Goal: Task Accomplishment & Management: Complete application form

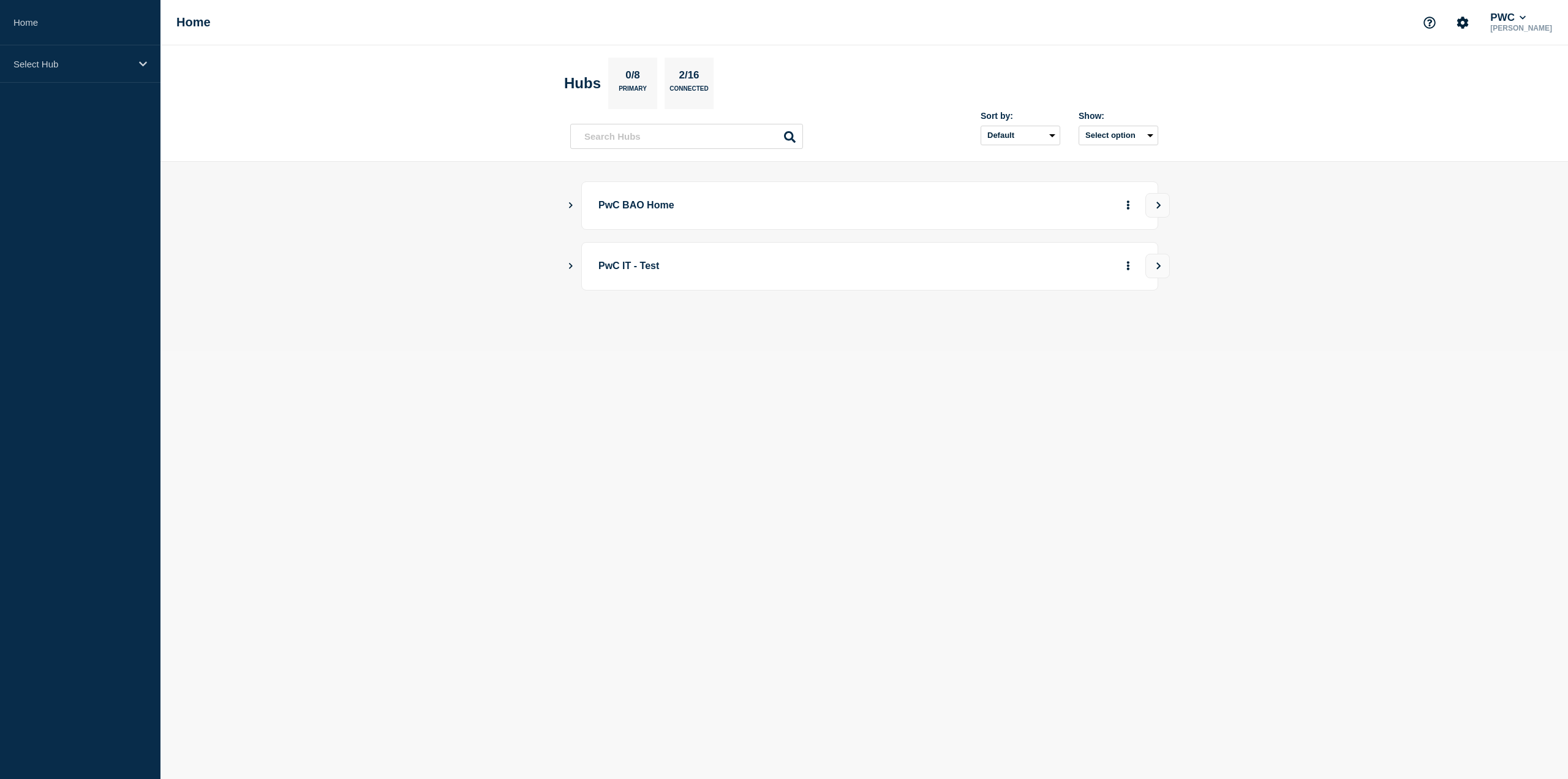
click at [572, 207] on button "Show Connected Hubs" at bounding box center [571, 205] width 6 height 9
click at [1469, 23] on icon "Account settings" at bounding box center [1462, 23] width 12 height 12
click at [1268, 243] on main "PwC BAO Home PwC US Tax 69 0 0 Create incident See overview PwC IT - Test" at bounding box center [864, 287] width 1408 height 251
click at [1083, 273] on button "See overview" at bounding box center [1085, 267] width 65 height 25
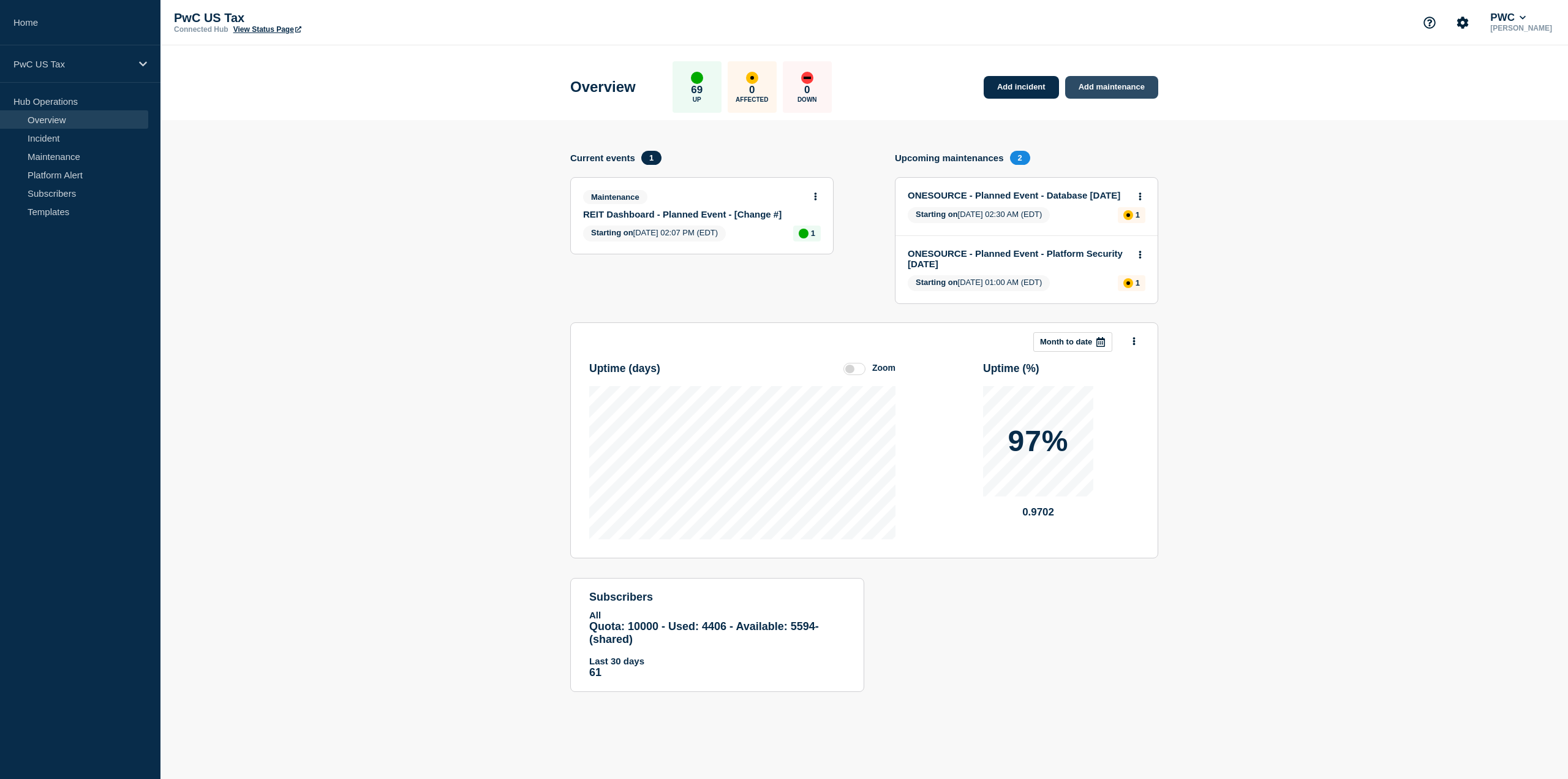
click at [1138, 79] on link "Add maintenance" at bounding box center [1112, 87] width 93 height 23
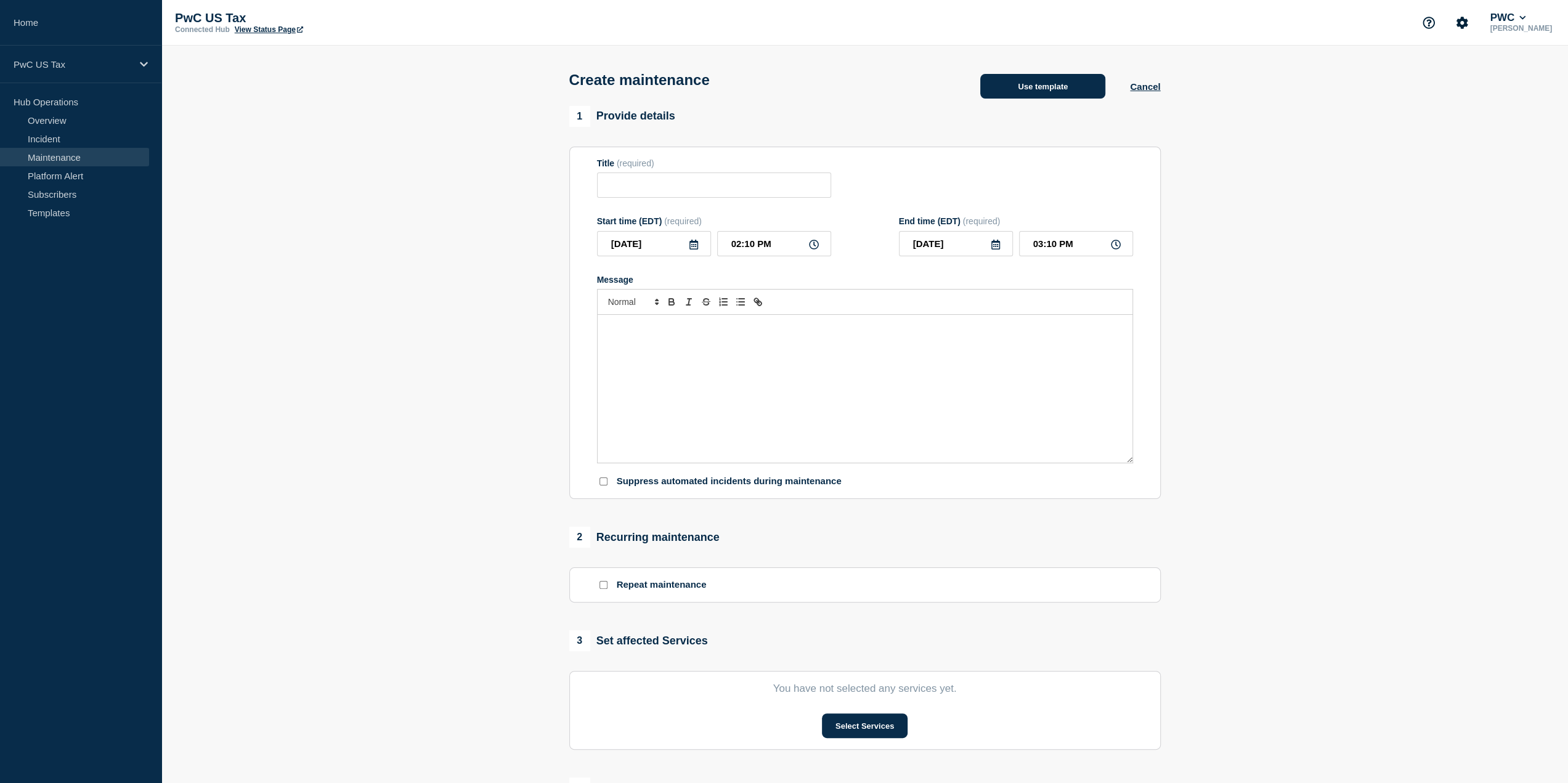
click at [1048, 80] on button "Use template" at bounding box center [1043, 86] width 125 height 25
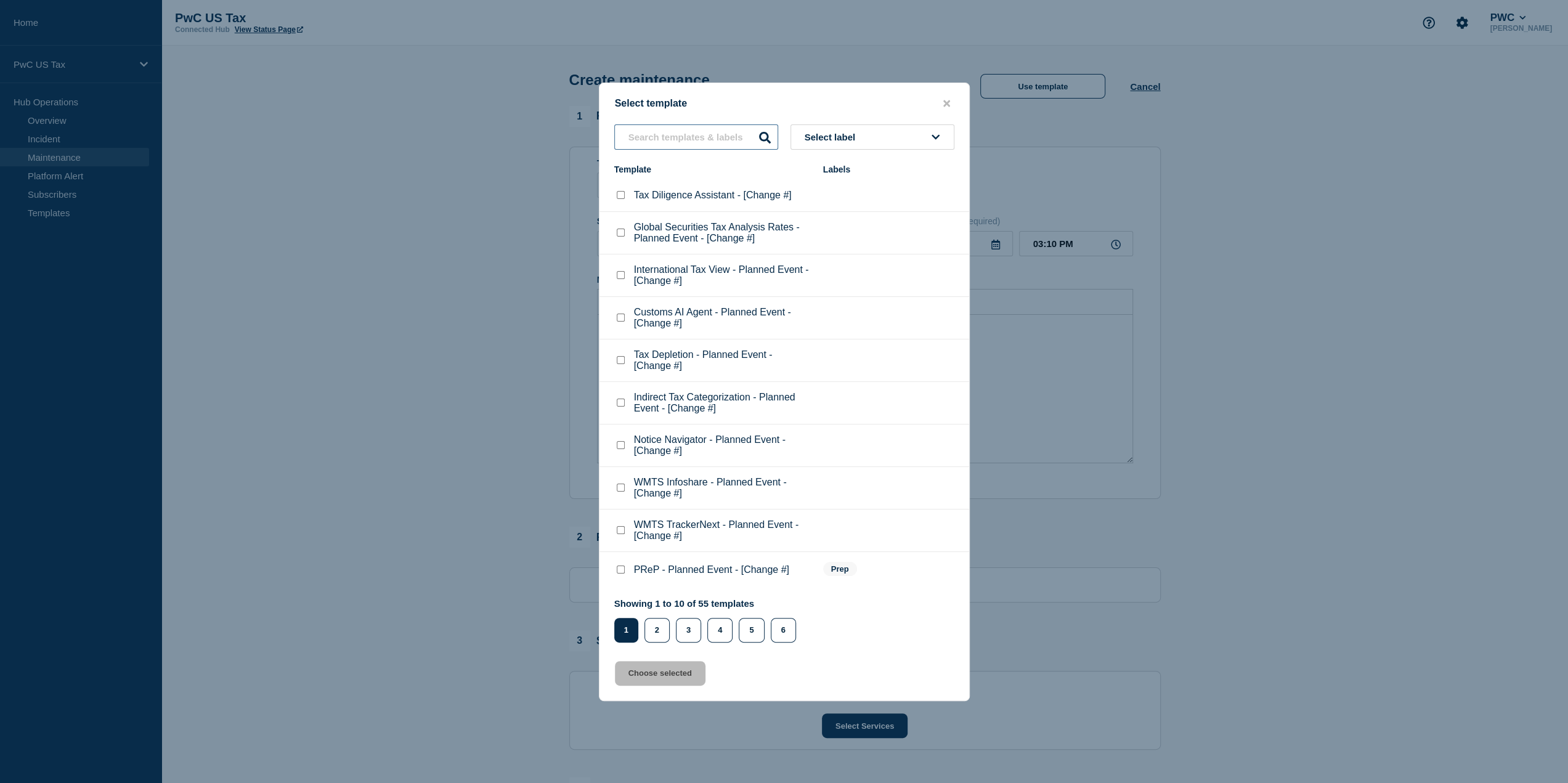
click at [748, 133] on input "text" at bounding box center [695, 136] width 164 height 25
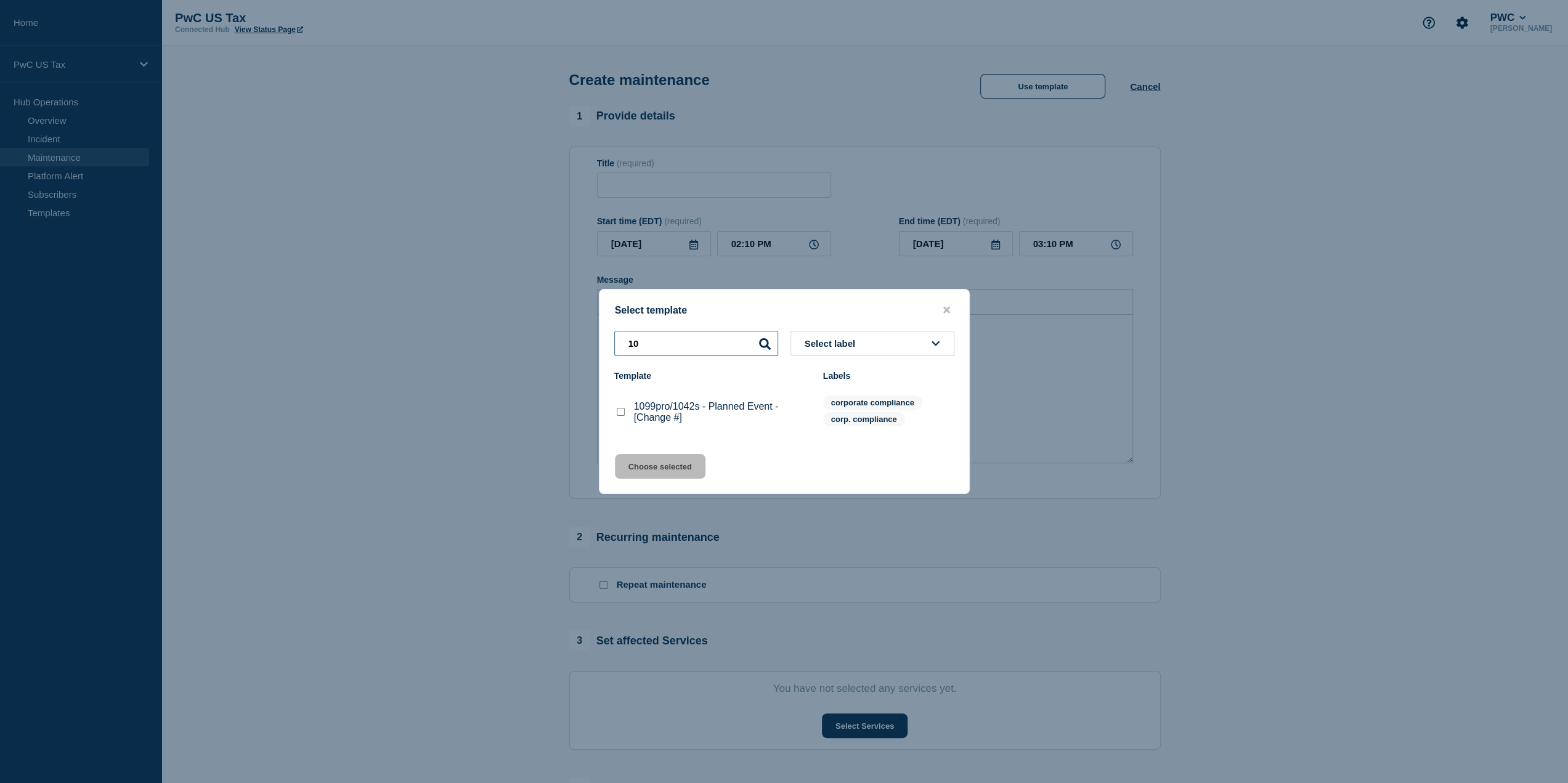
type input "10"
click at [621, 411] on checkbox"] "1099pro/1042s - Planned Event - [Change #] checkbox" at bounding box center [621, 412] width 8 height 8
checkbox checkbox"] "true"
click at [673, 462] on button "Choose selected" at bounding box center [660, 466] width 91 height 25
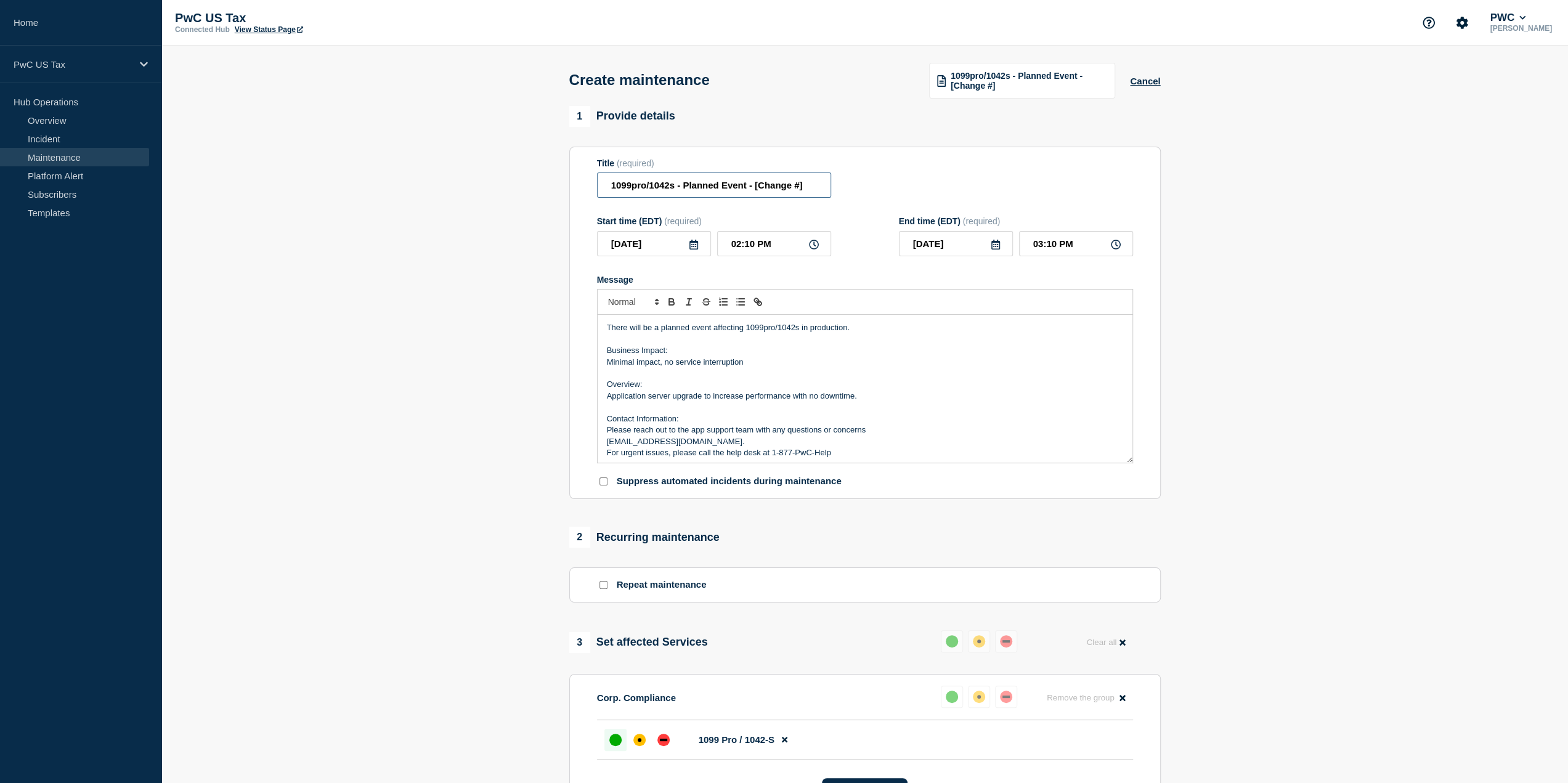
drag, startPoint x: 753, startPoint y: 188, endPoint x: 882, endPoint y: 192, distance: 129.1
click at [882, 192] on div "Title (required) 1099pro/1042s - Planned Event - [Change #]" at bounding box center [865, 178] width 536 height 40
paste input "CHG1549832"
type input "1099pro/1042s - Planned Event - CHG1549832"
click at [684, 184] on input "1099pro/1042s - Planned Event - CHG1549832" at bounding box center [713, 184] width 234 height 25
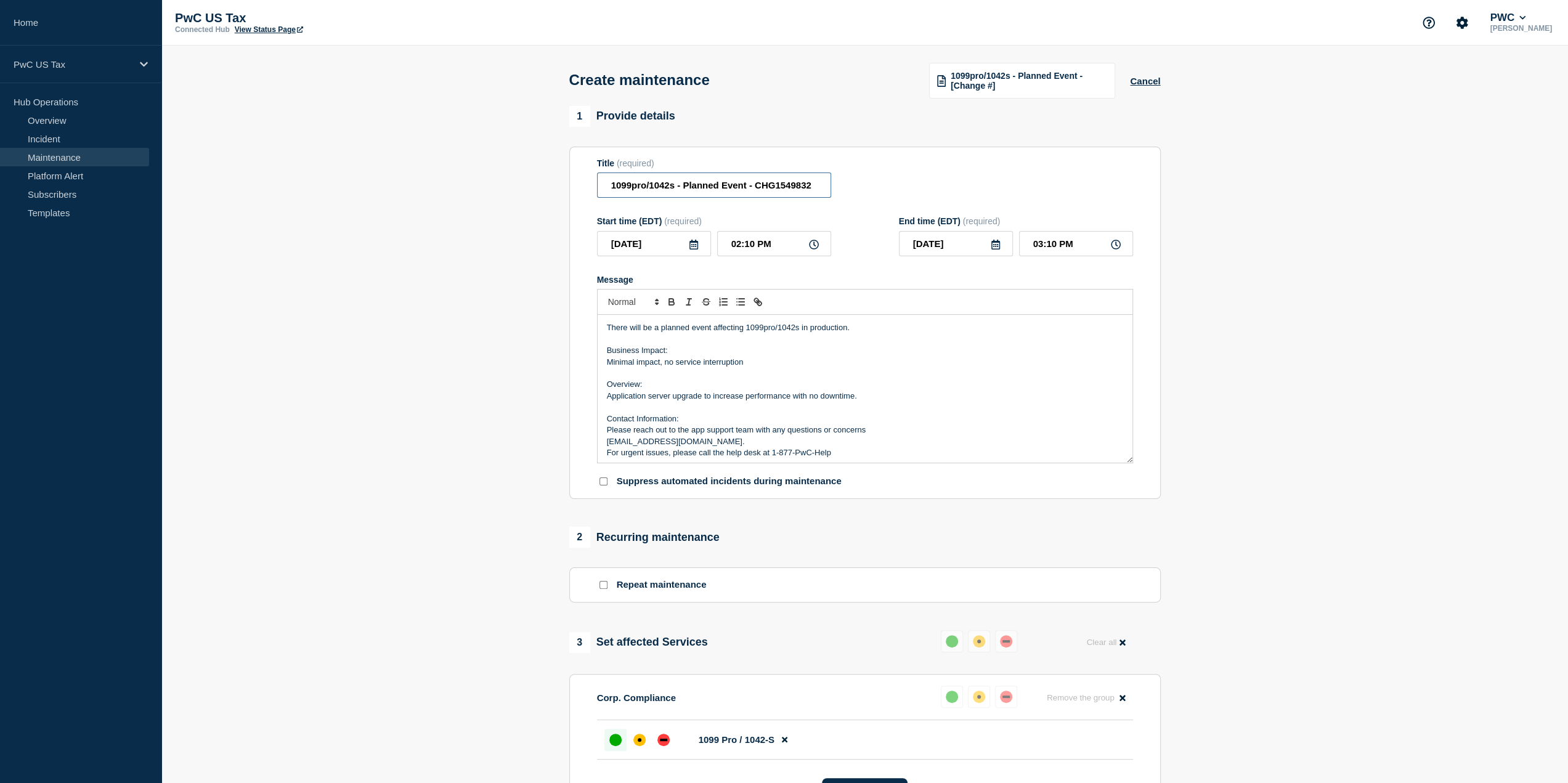
click at [684, 184] on input "1099pro/1042s - Planned Event - CHG1549832" at bounding box center [713, 184] width 234 height 25
click at [714, 189] on input "1099pro/1042s - Planned Event - CHG1549832" at bounding box center [713, 184] width 234 height 25
click at [749, 240] on input "02:10 PM" at bounding box center [774, 243] width 114 height 25
click at [736, 247] on input "02:10 PM" at bounding box center [774, 243] width 114 height 25
type input "05:10 PM"
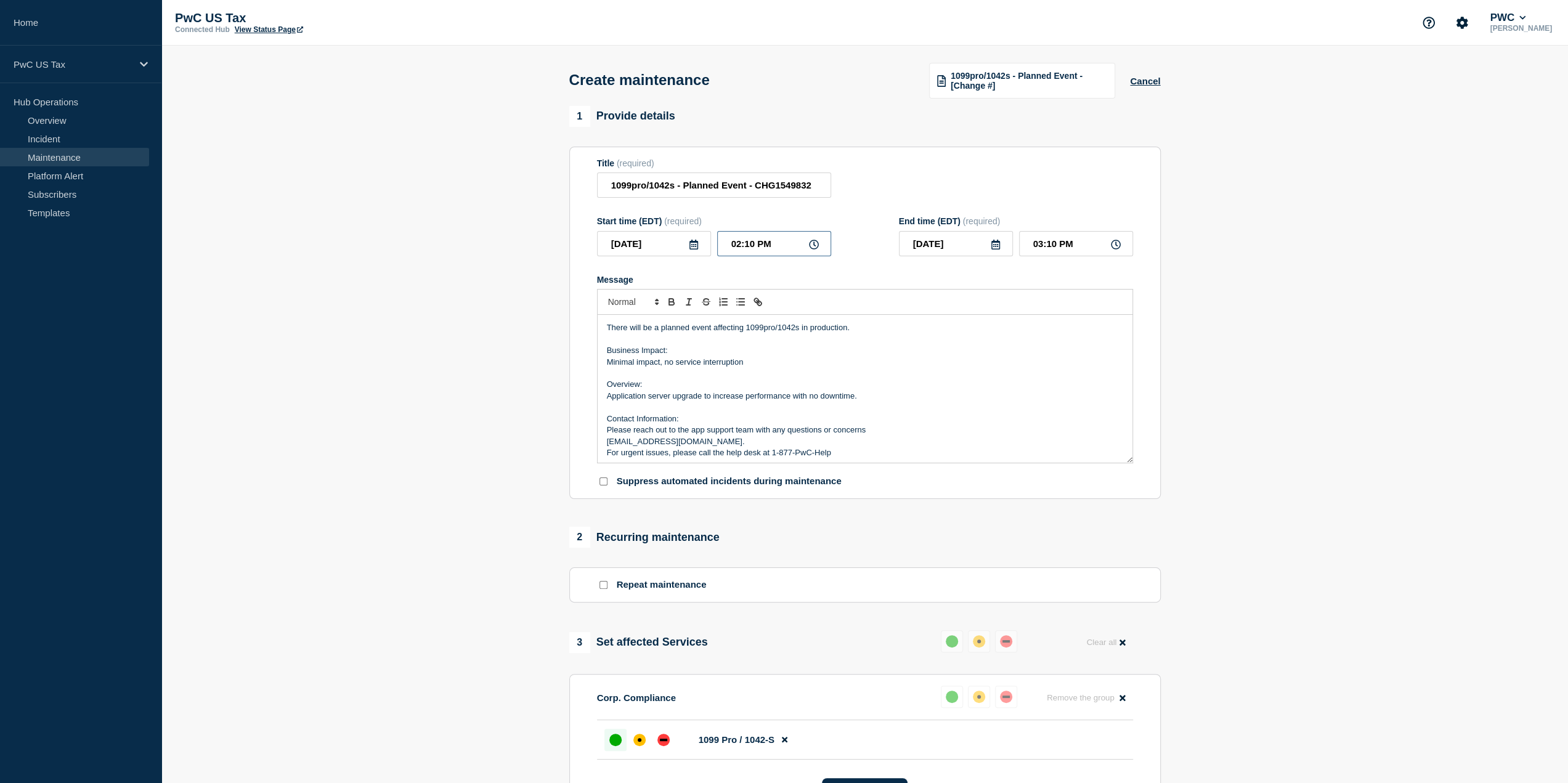
type input "06:10 PM"
type input "05:30 PM"
type input "06:30 PM"
click at [732, 245] on input "05:30 PM" at bounding box center [774, 243] width 114 height 25
type input "03:30 PM"
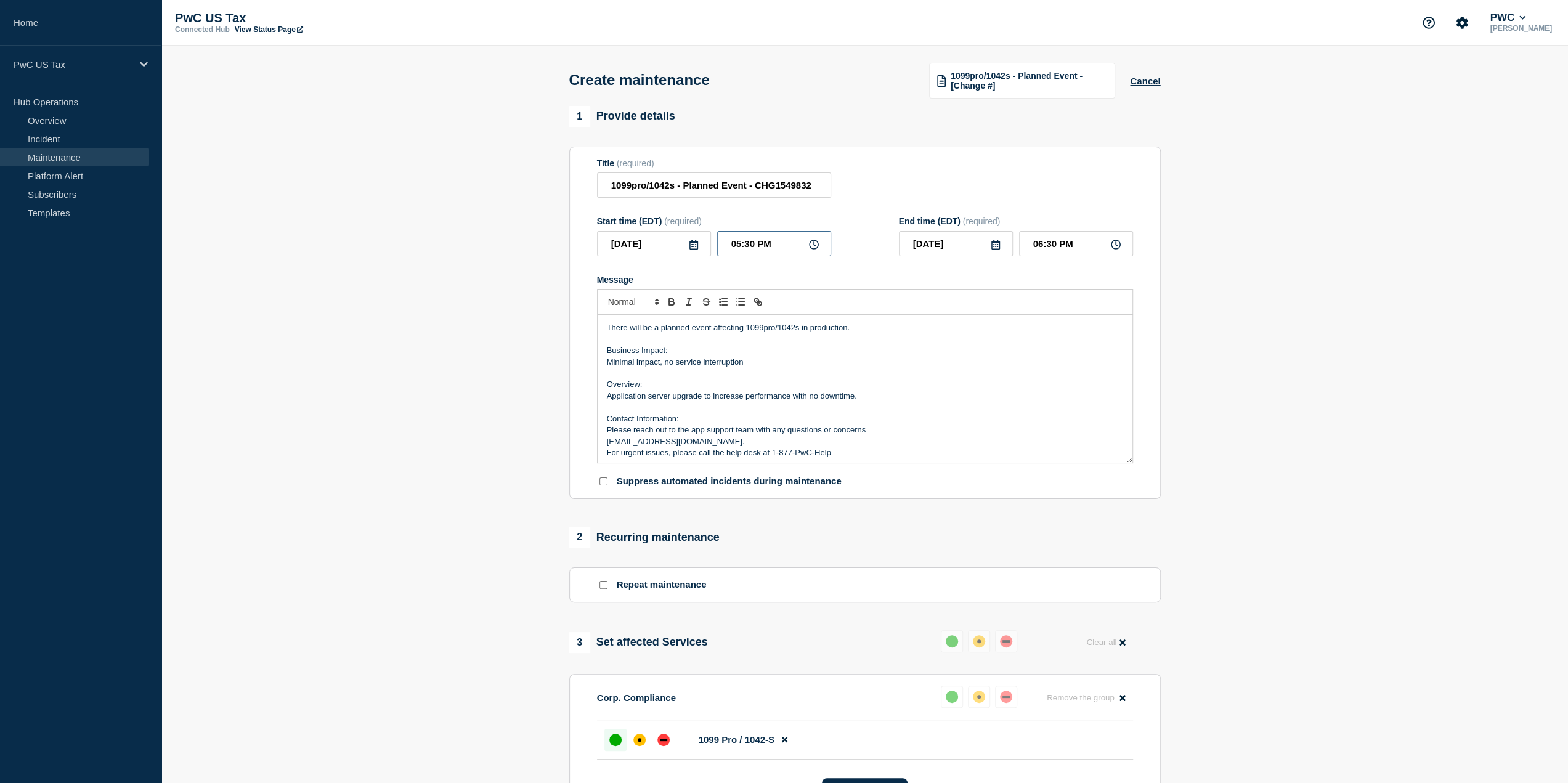
type input "04:30 PM"
type input "03:00 PM"
click at [1038, 250] on input "04:00 PM" at bounding box center [1076, 243] width 114 height 25
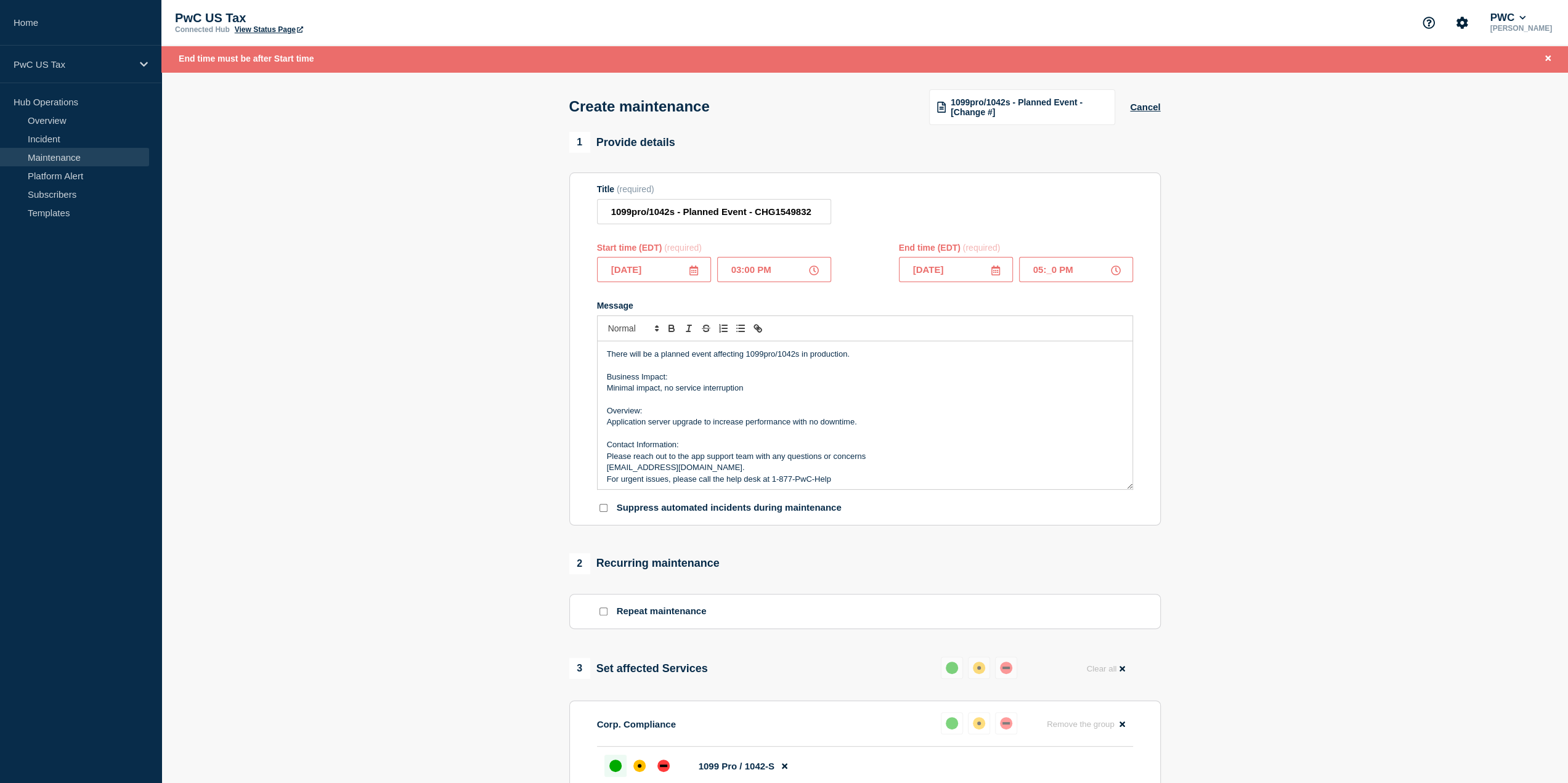
type input "05:00 PM"
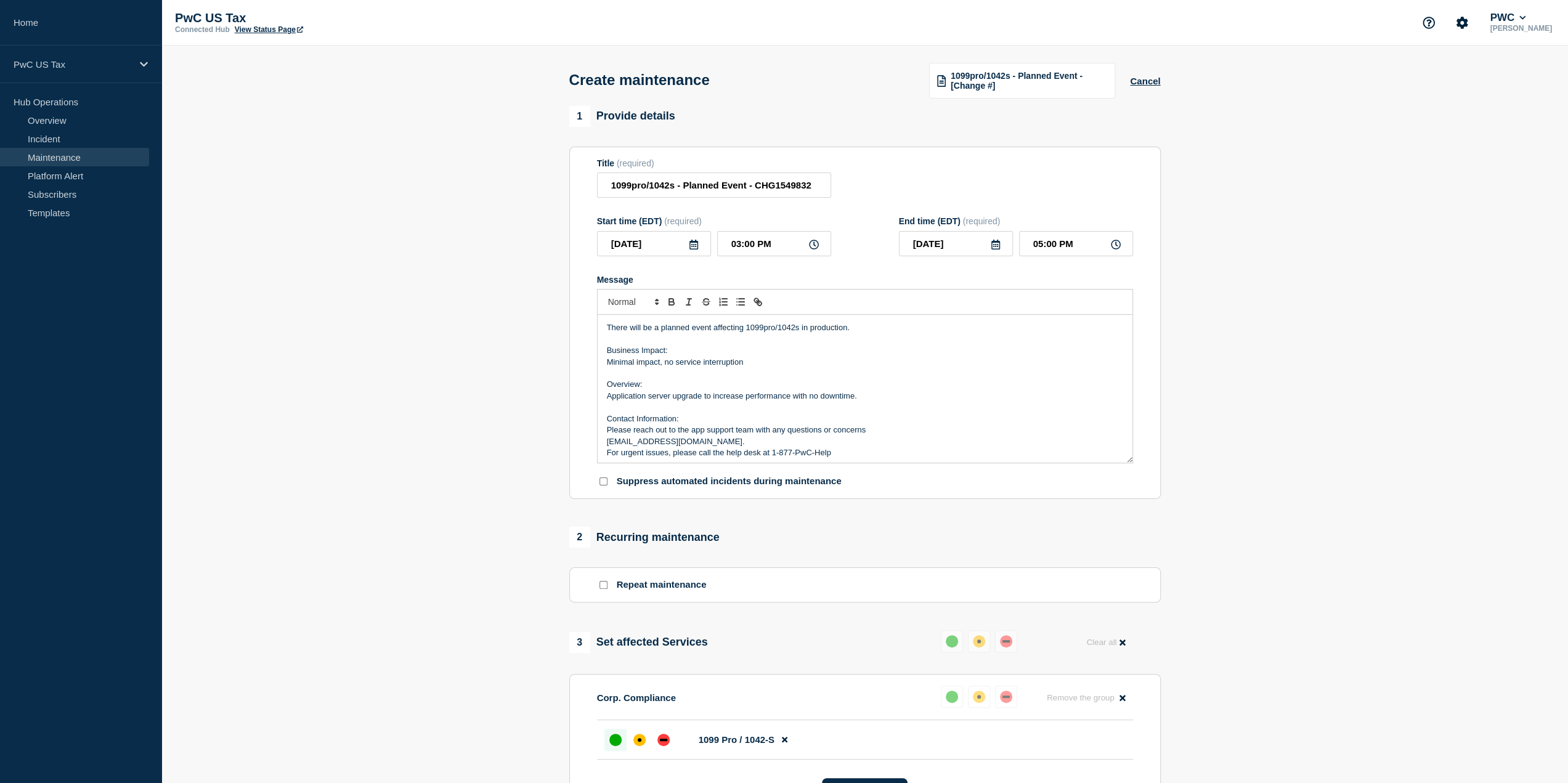
click at [787, 379] on p "Message" at bounding box center [865, 373] width 516 height 11
drag, startPoint x: 740, startPoint y: 361, endPoint x: 590, endPoint y: 364, distance: 150.0
click at [590, 364] on section "Title (required) 1099pro/1042s - Planned Event - CHG1549832 Start time (EDT) (r…" at bounding box center [865, 322] width 591 height 353
click at [831, 360] on p "Reinstall latest update version" at bounding box center [865, 361] width 516 height 11
drag, startPoint x: 855, startPoint y: 400, endPoint x: 602, endPoint y: 402, distance: 253.0
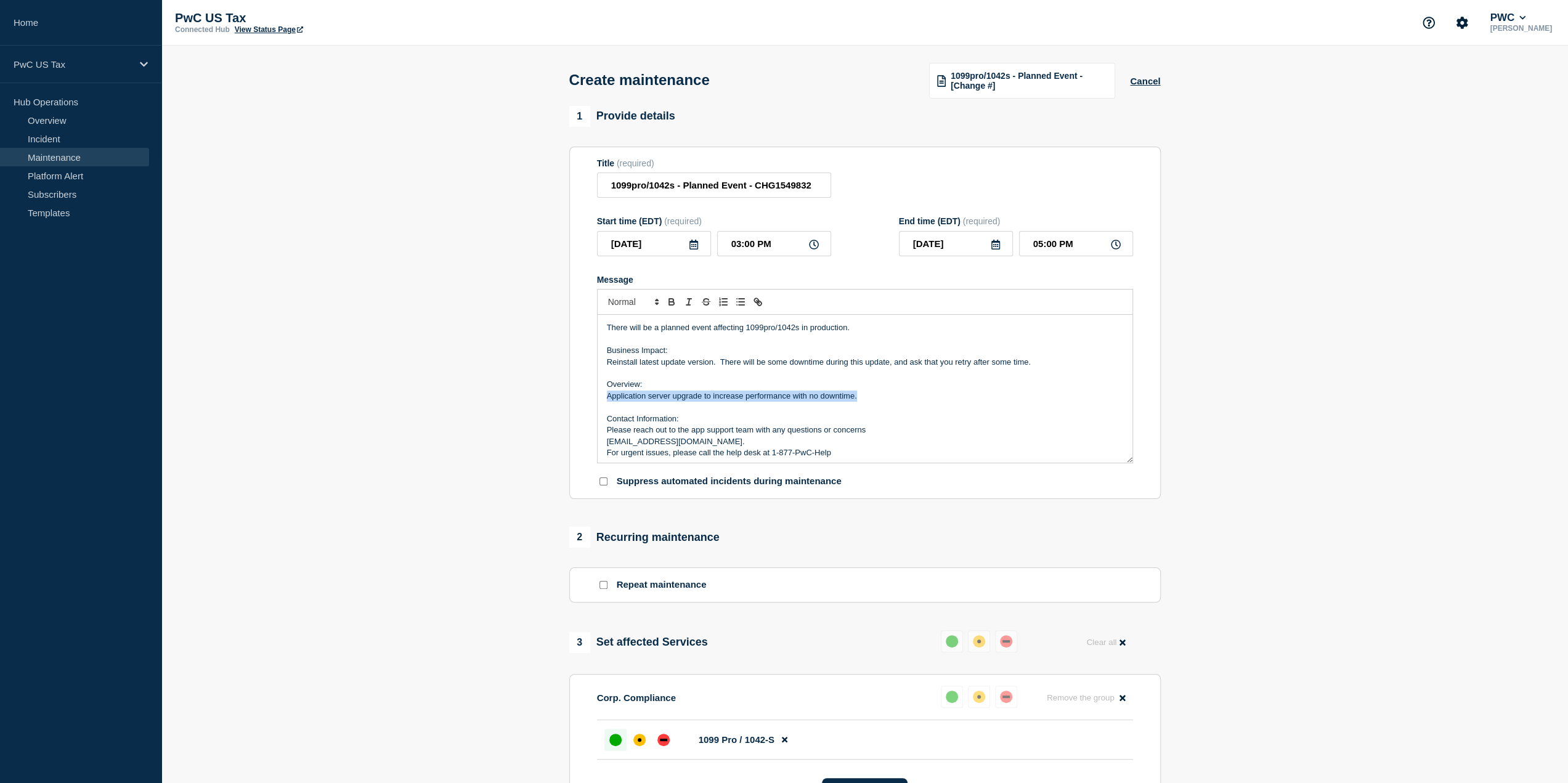
click at [602, 402] on div "There will be a planned event affecting 1099pro/1042s in production. Business I…" at bounding box center [865, 388] width 534 height 148
click at [662, 738] on div "down" at bounding box center [664, 739] width 12 height 12
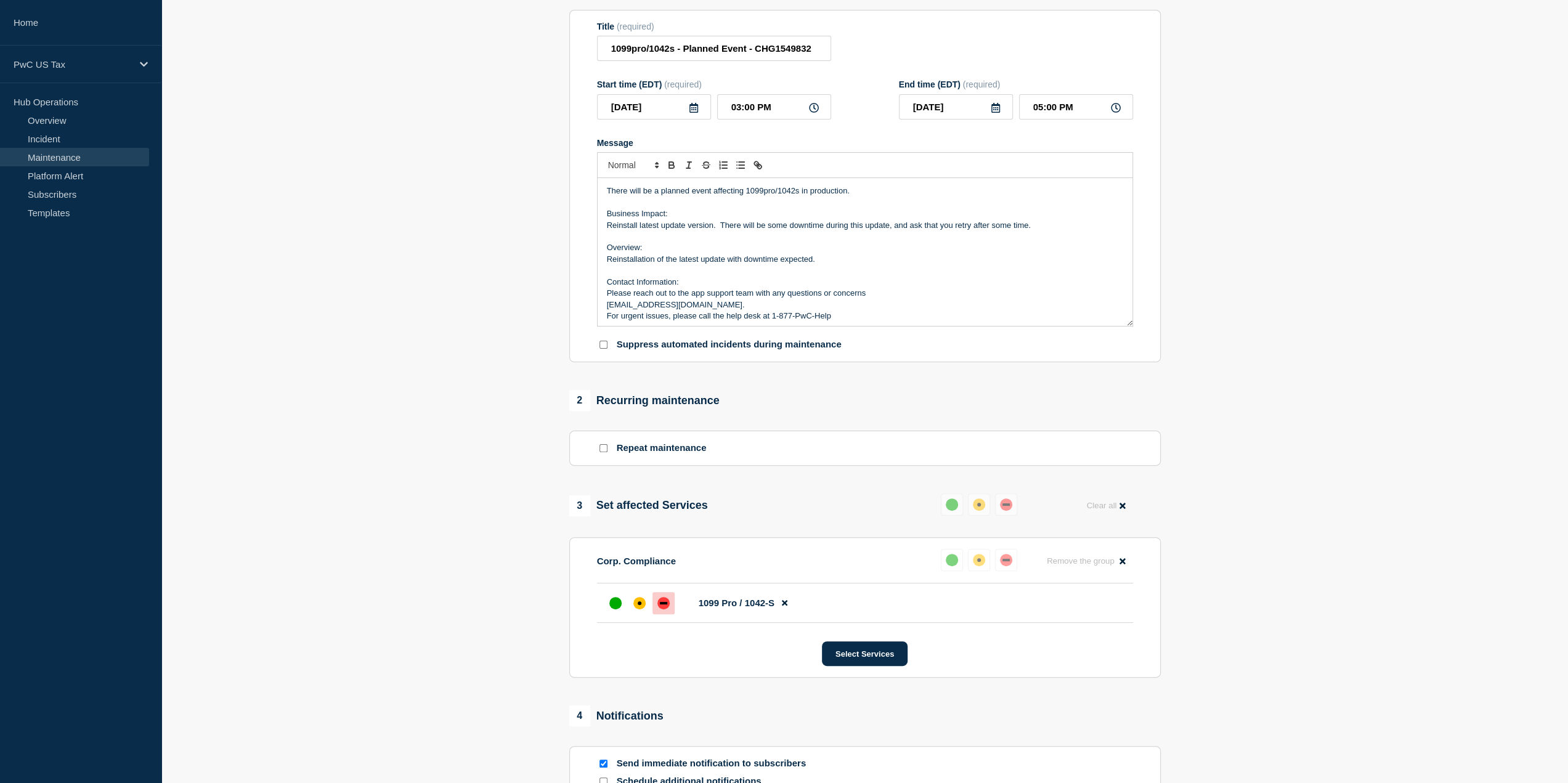
scroll to position [62, 0]
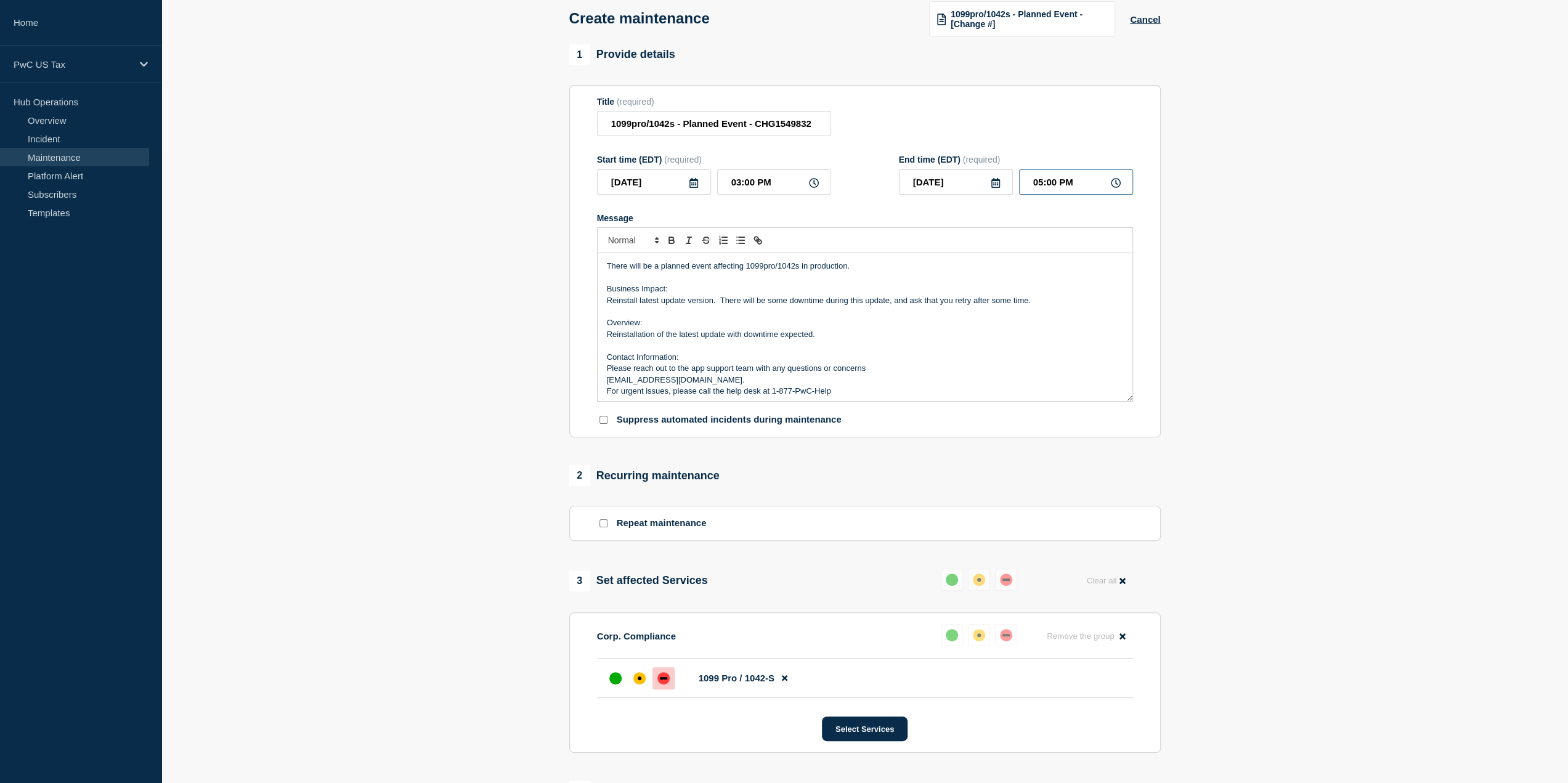
click at [1044, 178] on input "05:00 PM" at bounding box center [1076, 181] width 114 height 25
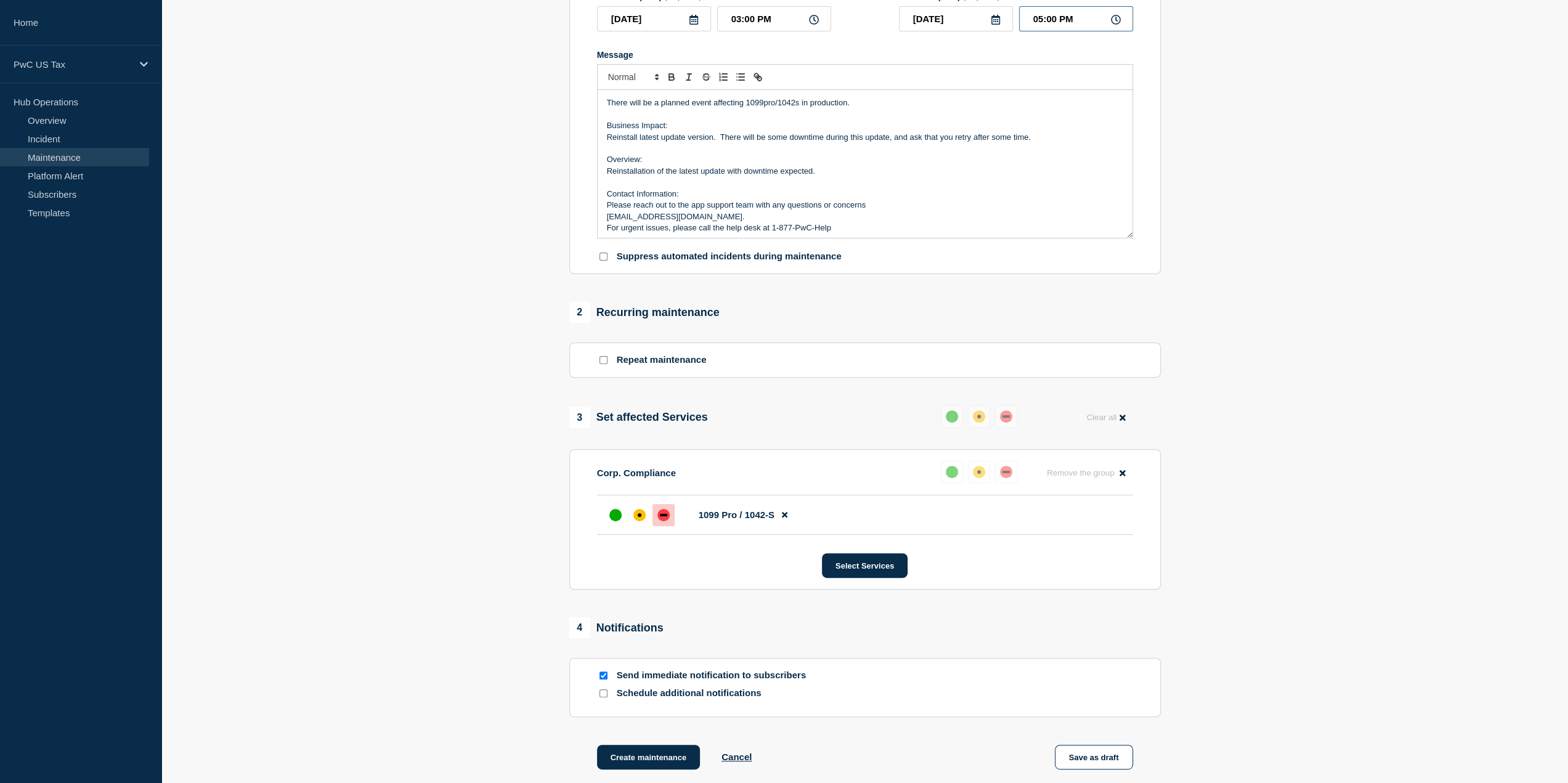
scroll to position [355, 0]
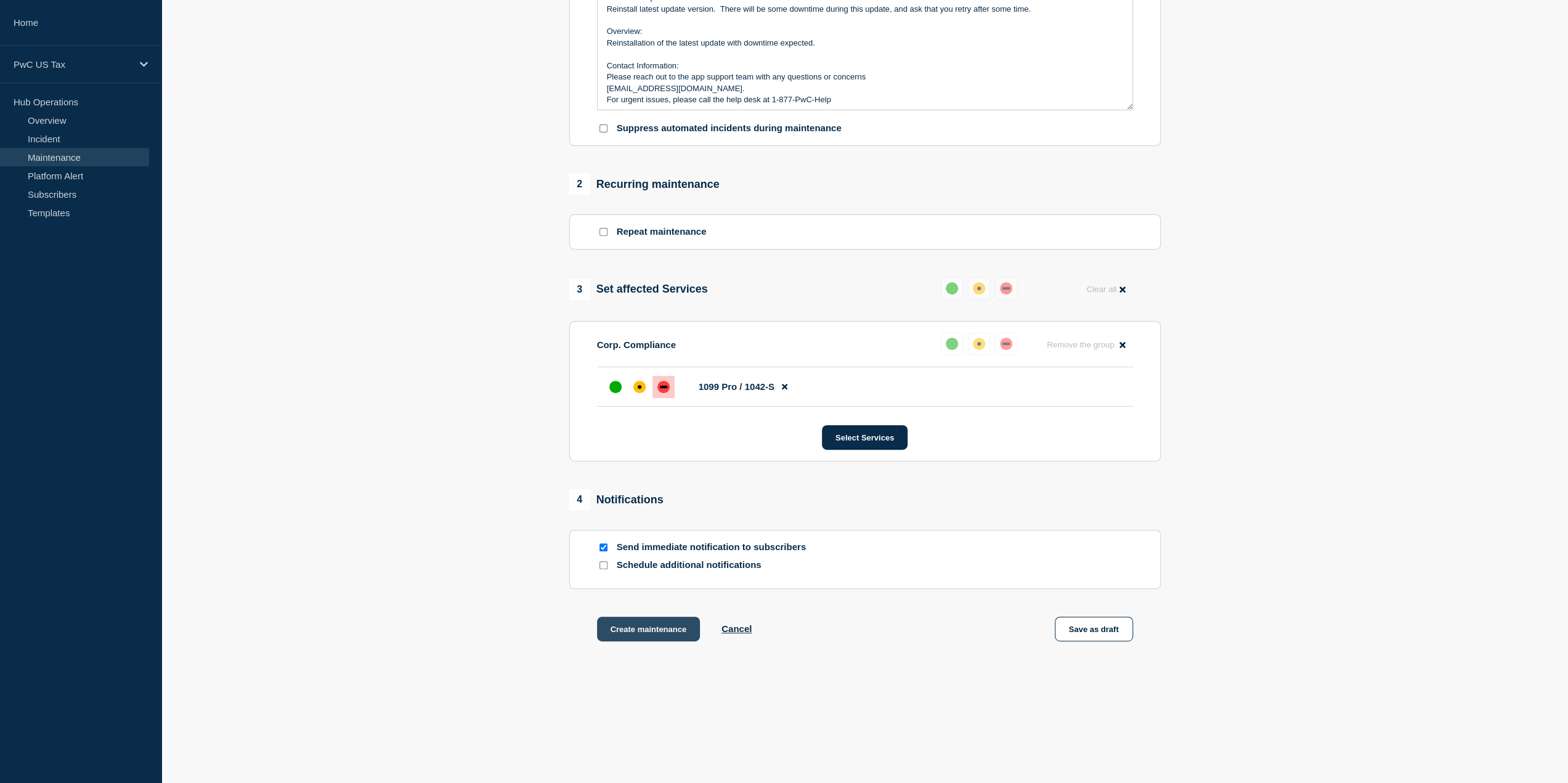
click at [671, 623] on button "Create maintenance" at bounding box center [649, 629] width 103 height 25
